Goal: Information Seeking & Learning: Compare options

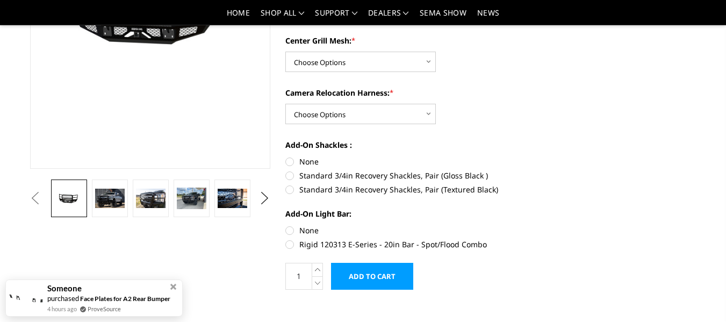
scroll to position [215, 0]
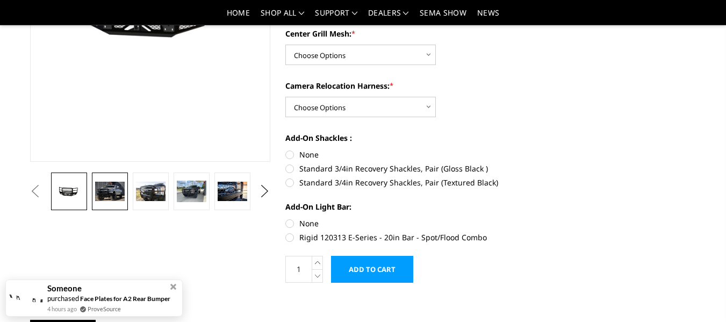
click at [99, 182] on img at bounding box center [109, 191] width 29 height 19
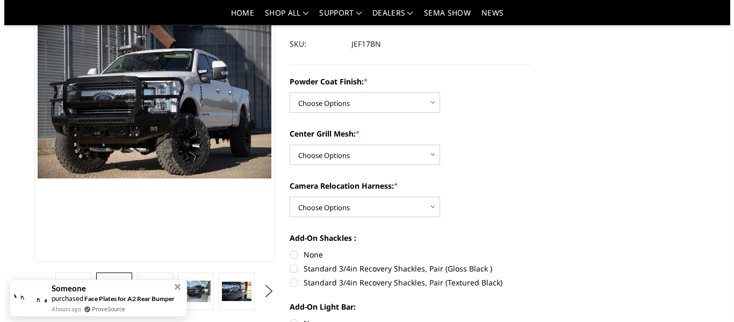
scroll to position [85, 0]
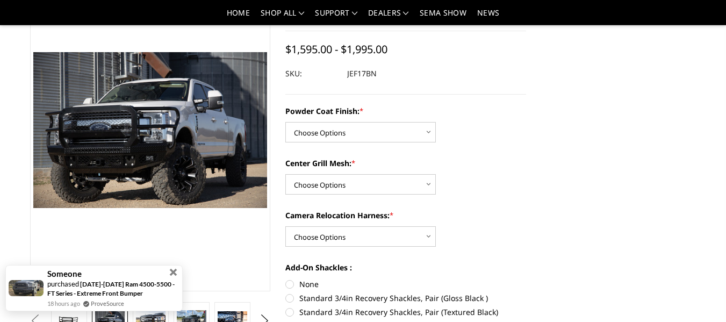
click at [171, 275] on span at bounding box center [174, 273] width 8 height 8
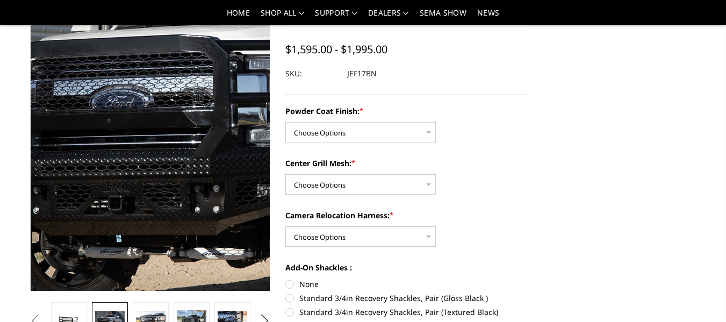
click at [87, 183] on img at bounding box center [269, 108] width 688 height 458
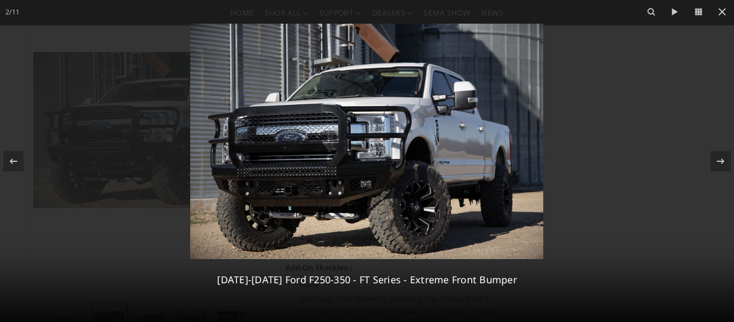
click at [325, 158] on img at bounding box center [366, 141] width 353 height 235
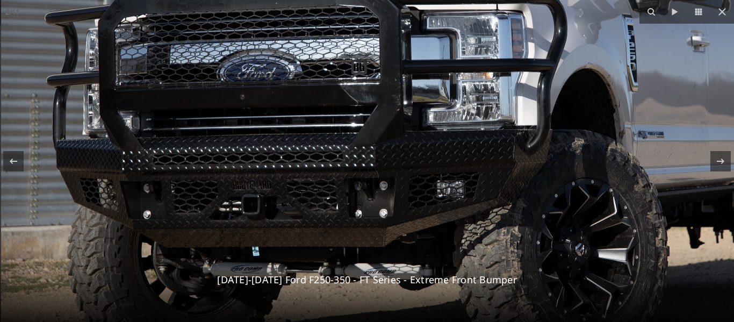
drag, startPoint x: 516, startPoint y: 144, endPoint x: 537, endPoint y: 97, distance: 51.9
click at [537, 97] on img at bounding box center [452, 81] width 903 height 602
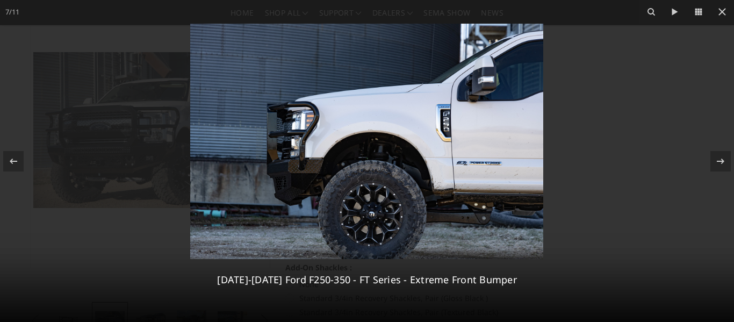
click at [376, 142] on img at bounding box center [366, 141] width 353 height 235
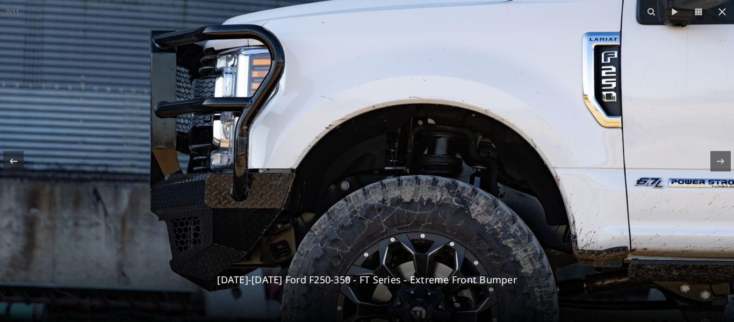
drag, startPoint x: 263, startPoint y: 119, endPoint x: 317, endPoint y: 106, distance: 55.3
click at [317, 106] on img at bounding box center [405, 127] width 903 height 602
click at [401, 174] on img at bounding box center [405, 127] width 903 height 602
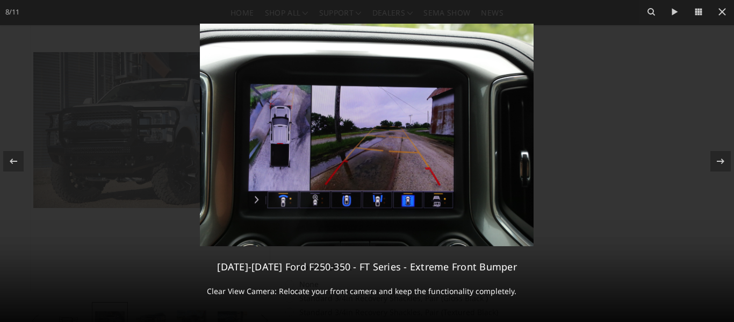
click at [290, 143] on img at bounding box center [367, 135] width 334 height 222
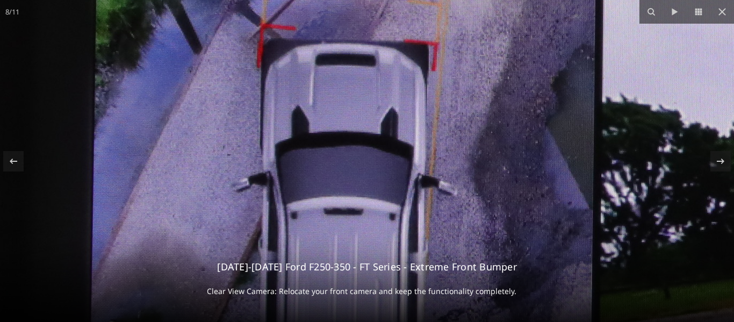
drag, startPoint x: 279, startPoint y: 107, endPoint x: 413, endPoint y: 318, distance: 248.8
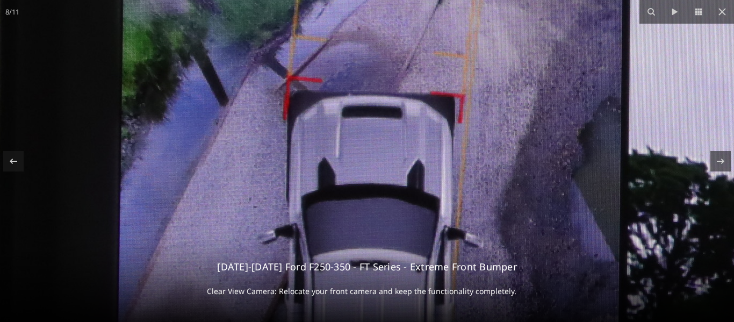
drag, startPoint x: 399, startPoint y: 145, endPoint x: 423, endPoint y: 193, distance: 54.1
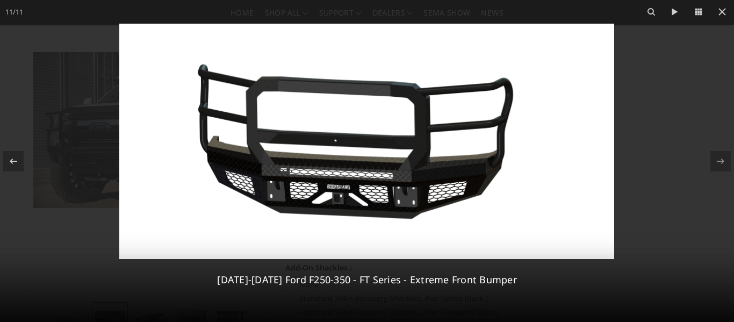
click at [380, 169] on img at bounding box center [366, 141] width 495 height 235
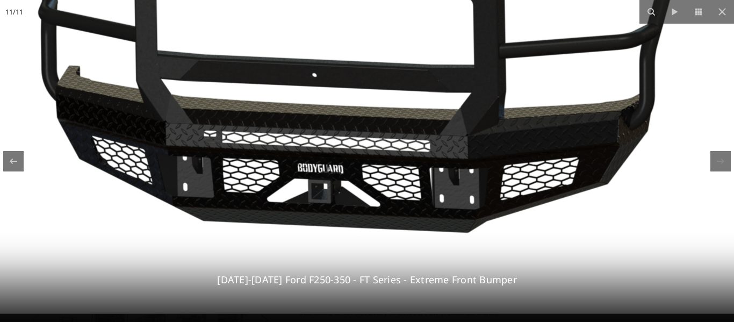
drag, startPoint x: 353, startPoint y: 203, endPoint x: 378, endPoint y: 157, distance: 52.4
click at [378, 157] on img at bounding box center [377, 77] width 996 height 474
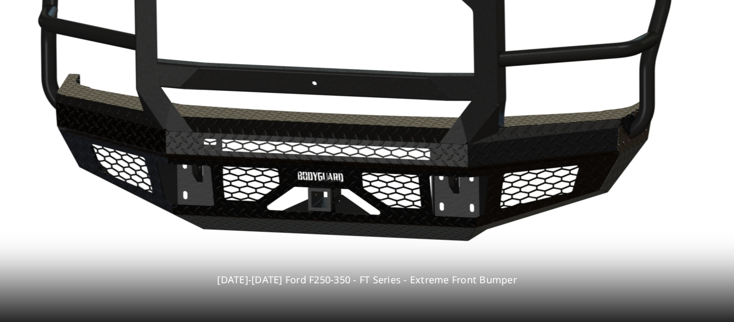
click at [378, 157] on img at bounding box center [377, 85] width 996 height 474
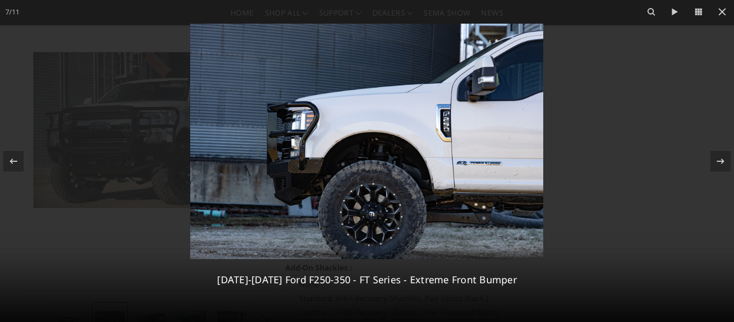
click at [378, 157] on img at bounding box center [366, 141] width 353 height 235
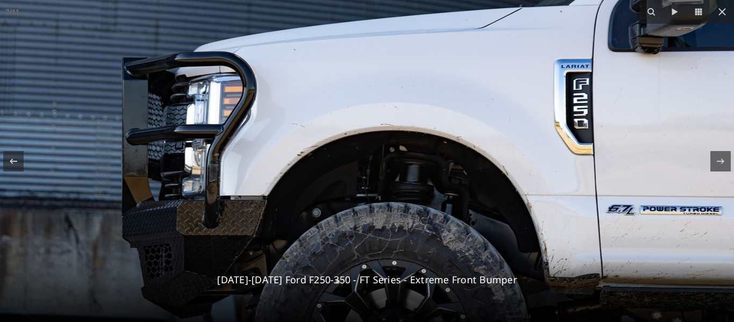
drag, startPoint x: 181, startPoint y: 137, endPoint x: 215, endPoint y: 181, distance: 55.9
click at [215, 181] on img at bounding box center [377, 154] width 903 height 602
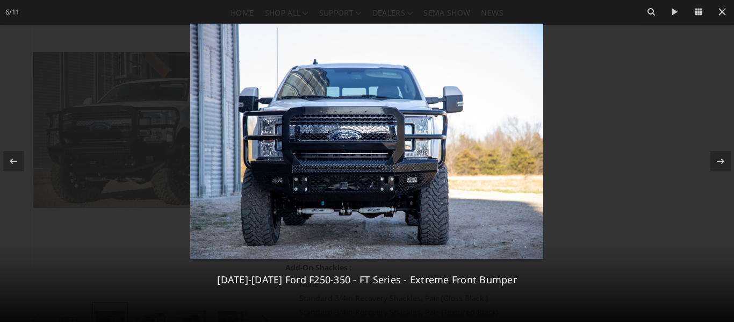
click at [269, 171] on img at bounding box center [366, 141] width 353 height 235
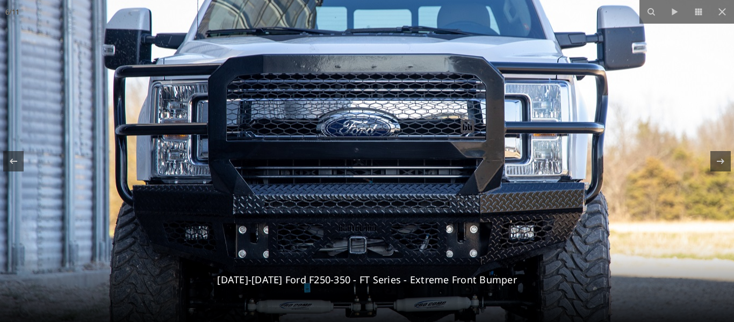
drag, startPoint x: 393, startPoint y: 139, endPoint x: 379, endPoint y: 183, distance: 45.7
click at [379, 183] on img at bounding box center [413, 138] width 852 height 568
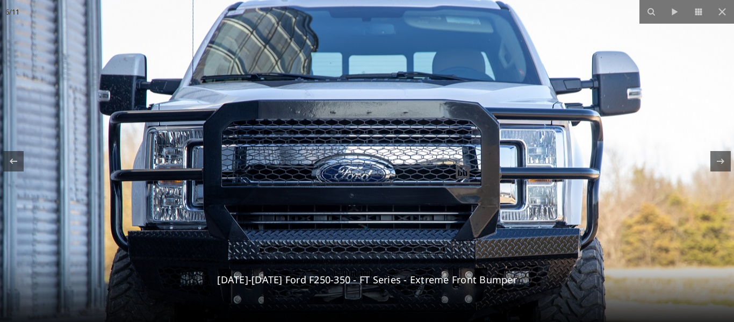
drag, startPoint x: 384, startPoint y: 164, endPoint x: 380, endPoint y: 206, distance: 42.1
click at [380, 206] on img at bounding box center [408, 184] width 852 height 568
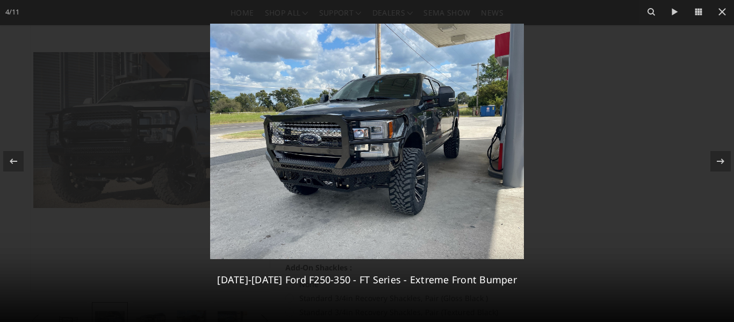
click at [369, 170] on img at bounding box center [367, 141] width 314 height 235
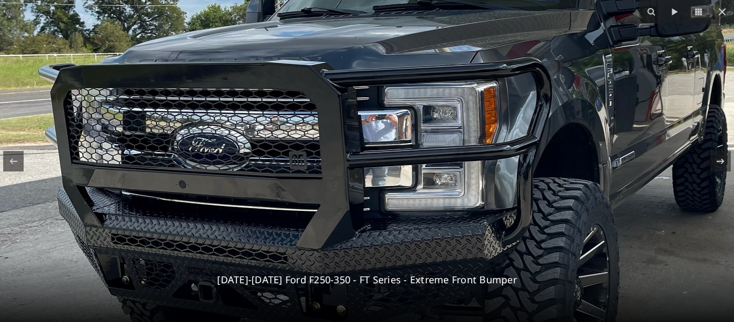
drag, startPoint x: 358, startPoint y: 146, endPoint x: 407, endPoint y: 231, distance: 97.7
click at [406, 230] on img at bounding box center [407, 155] width 1083 height 812
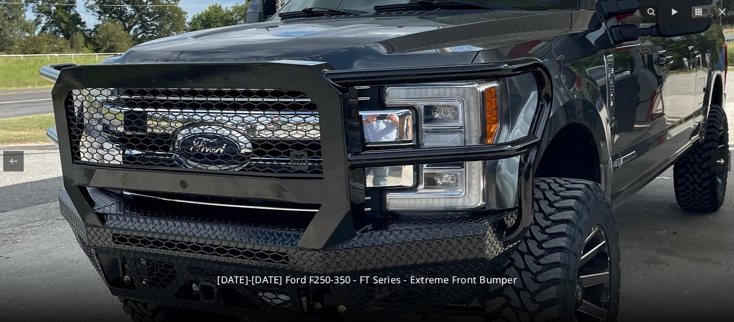
click at [406, 226] on img at bounding box center [408, 155] width 1083 height 812
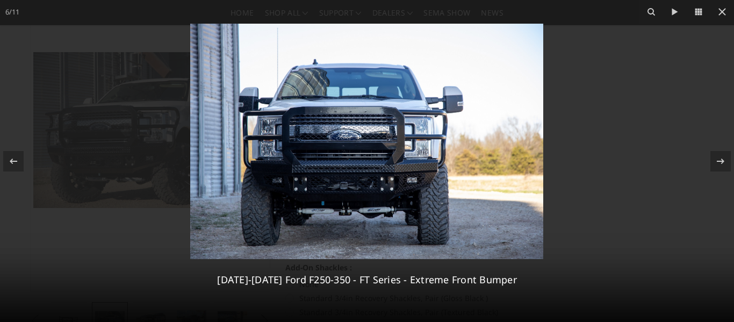
click at [369, 176] on img at bounding box center [366, 141] width 353 height 235
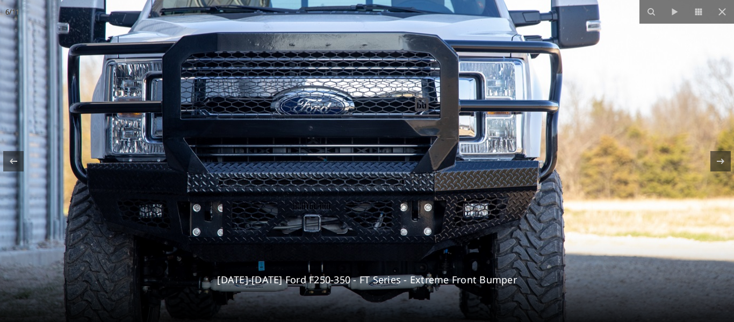
drag, startPoint x: 366, startPoint y: 160, endPoint x: 369, endPoint y: 185, distance: 25.3
click at [369, 185] on img at bounding box center [367, 117] width 852 height 568
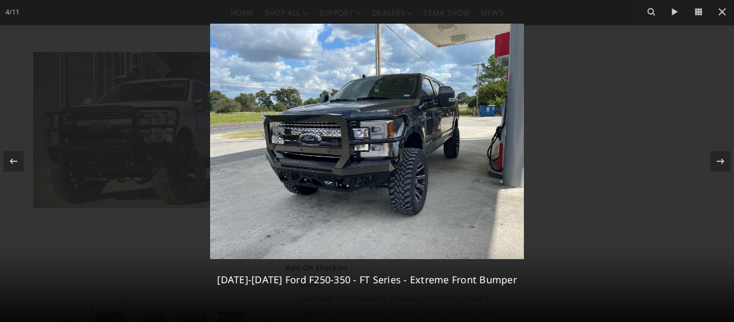
click at [372, 152] on img at bounding box center [367, 141] width 314 height 235
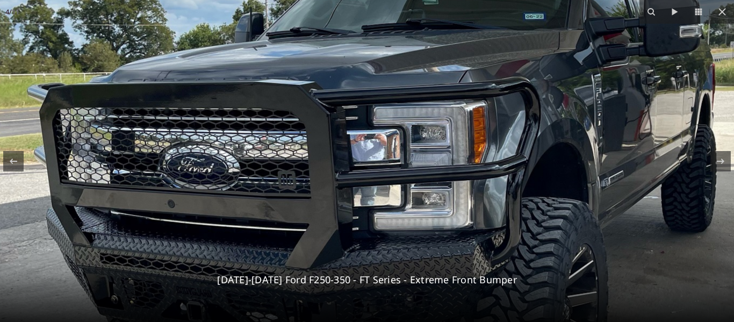
drag, startPoint x: 282, startPoint y: 117, endPoint x: 325, endPoint y: 175, distance: 72.6
click at [325, 175] on img at bounding box center [396, 174] width 1083 height 812
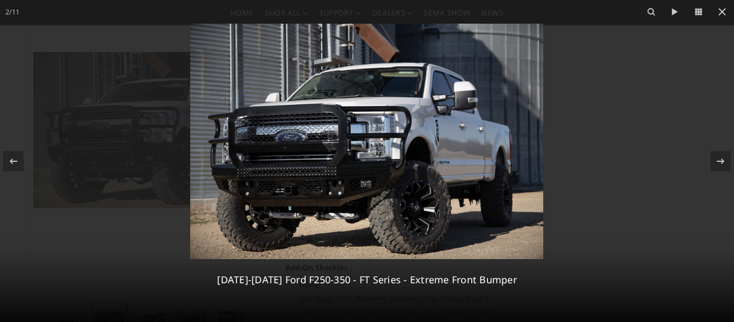
click at [337, 145] on img at bounding box center [366, 141] width 353 height 235
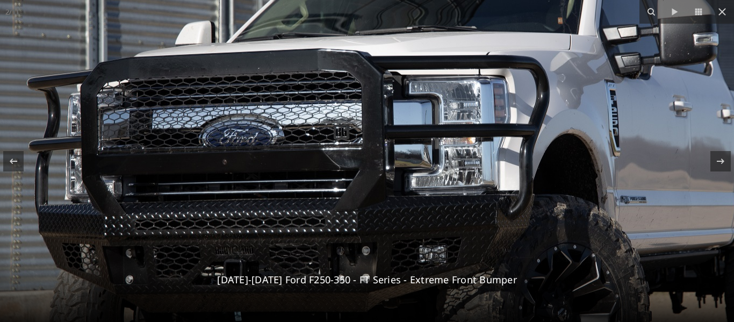
drag, startPoint x: 328, startPoint y: 147, endPoint x: 369, endPoint y: 176, distance: 50.4
click at [367, 174] on img at bounding box center [434, 146] width 903 height 602
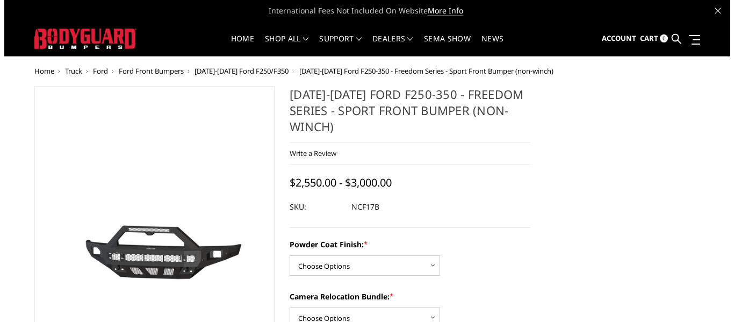
scroll to position [54, 0]
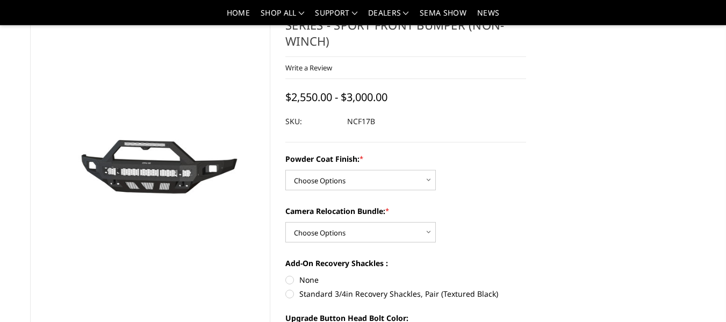
click at [186, 181] on img at bounding box center [84, 162] width 688 height 327
